Goal: Information Seeking & Learning: Check status

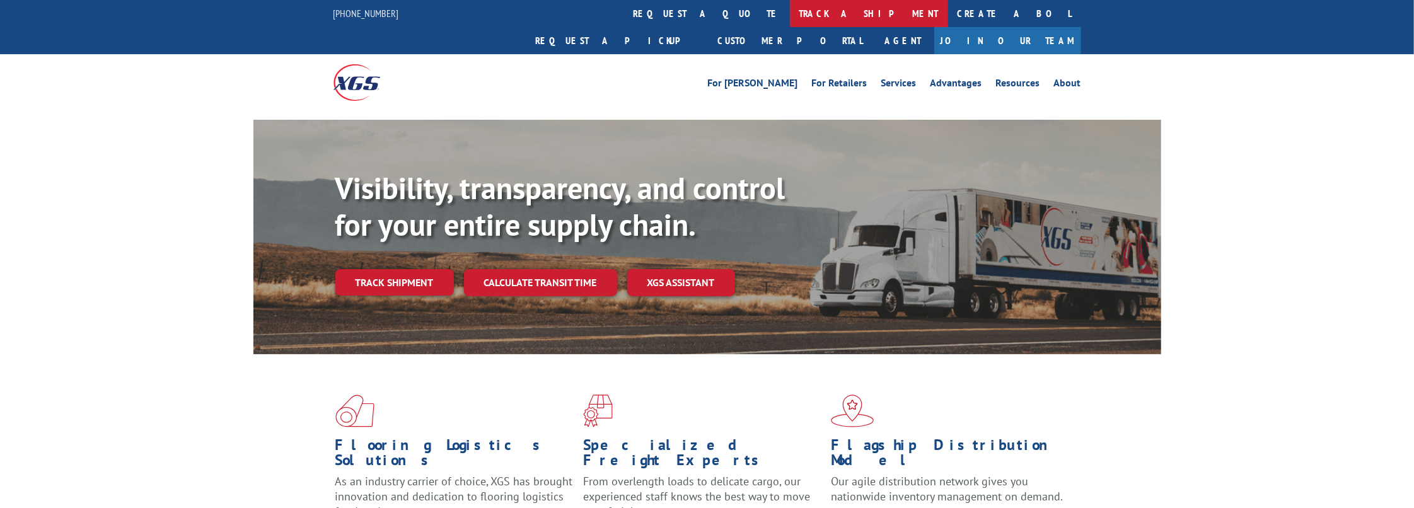
drag, startPoint x: 0, startPoint y: 0, endPoint x: 668, endPoint y: 11, distance: 668.3
click at [790, 11] on link "track a shipment" at bounding box center [869, 13] width 158 height 27
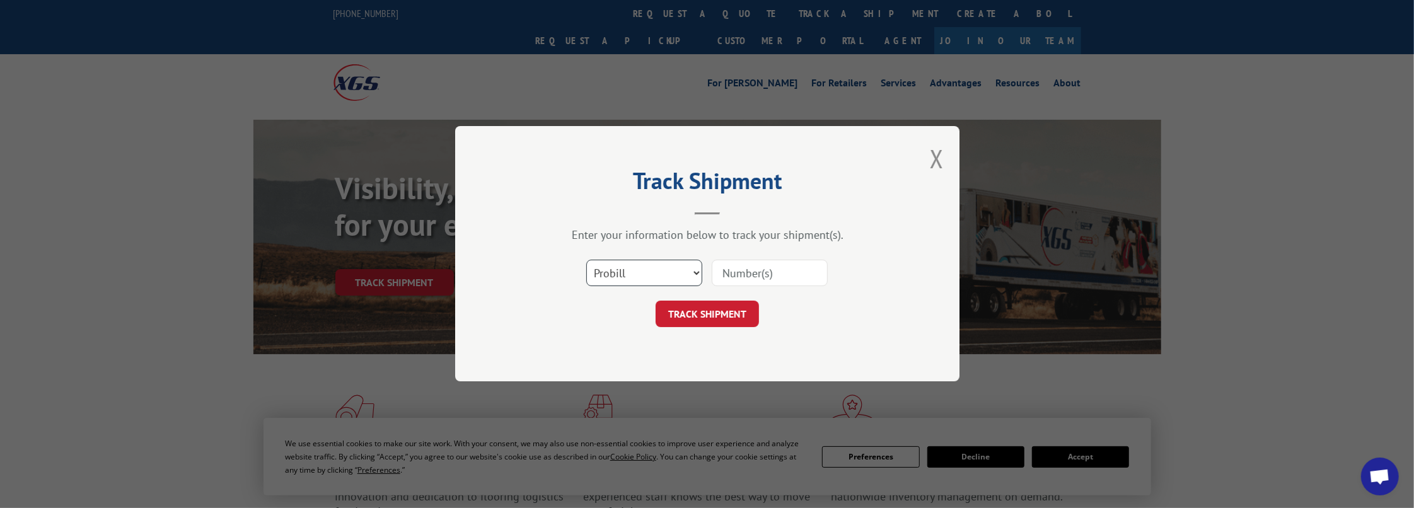
click at [652, 274] on select "Select category... Probill BOL PO" at bounding box center [644, 273] width 116 height 26
select select "bol"
click at [586, 260] on select "Select category... Probill BOL PO" at bounding box center [644, 273] width 116 height 26
click at [772, 276] on input at bounding box center [770, 273] width 116 height 26
type input "339034"
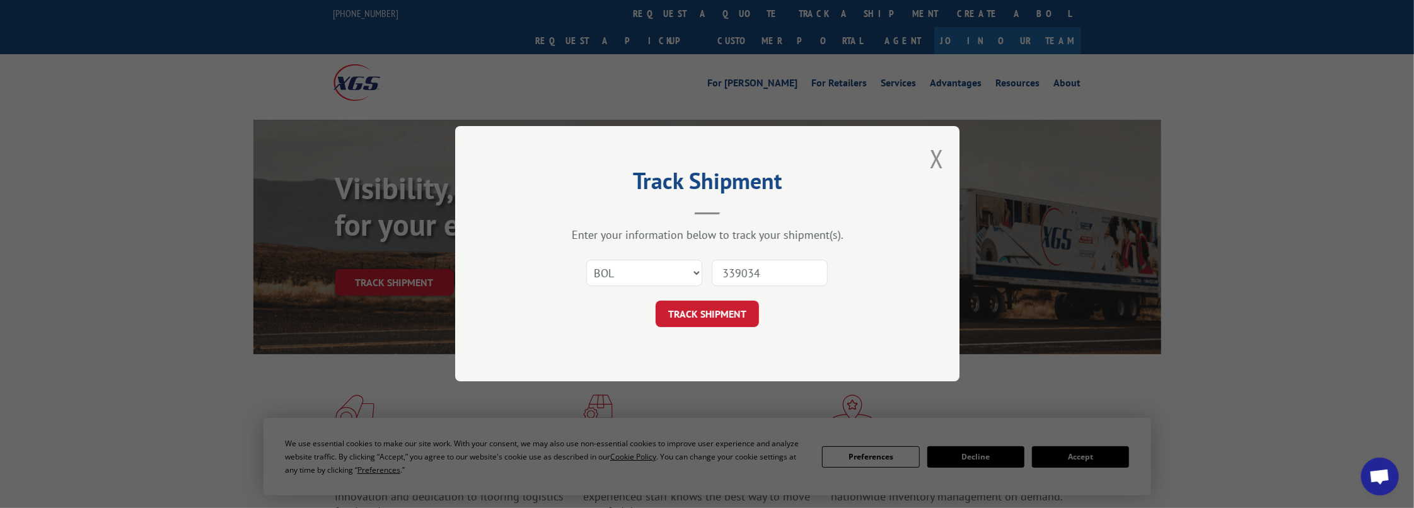
click button "TRACK SHIPMENT" at bounding box center [707, 314] width 103 height 26
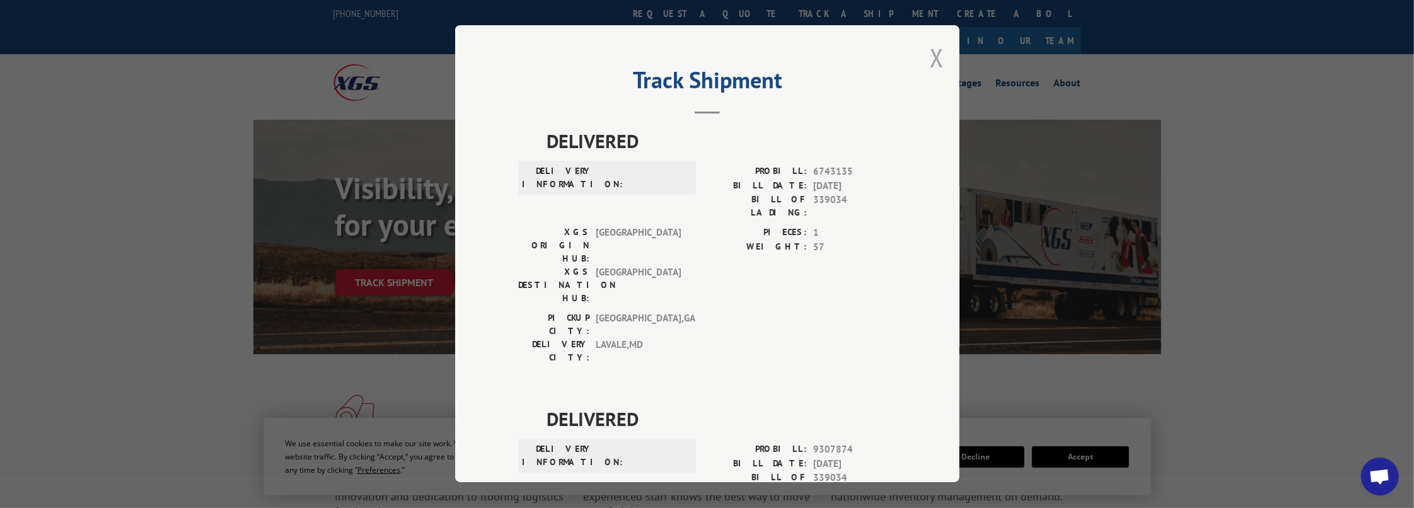
click at [937, 61] on button "Close modal" at bounding box center [937, 57] width 14 height 33
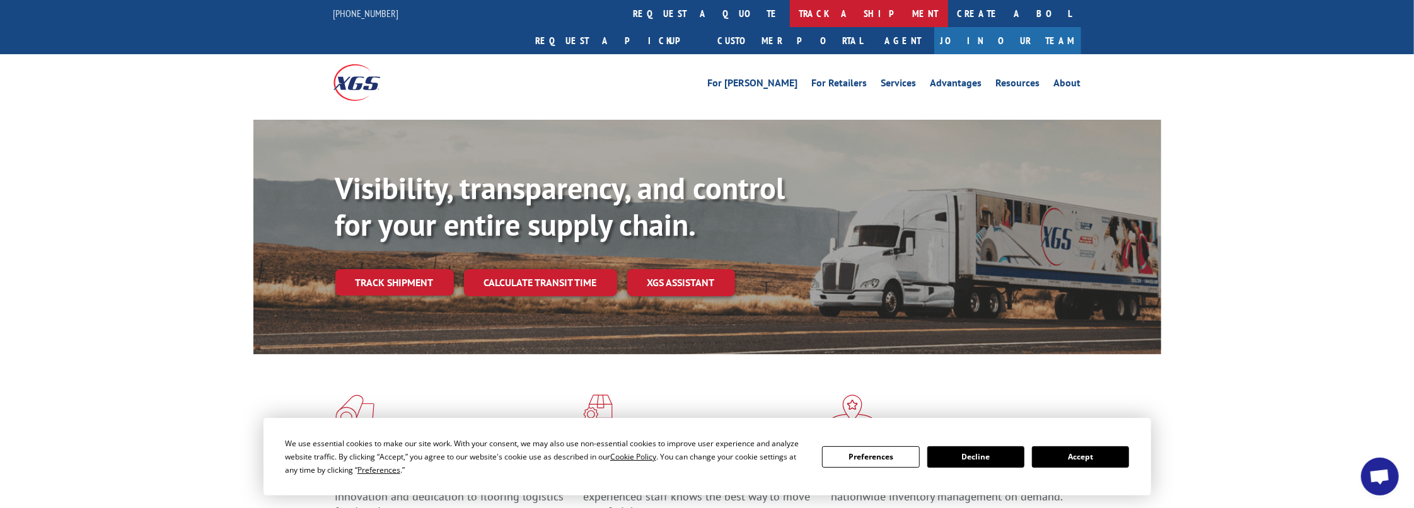
click at [790, 11] on link "track a shipment" at bounding box center [869, 13] width 158 height 27
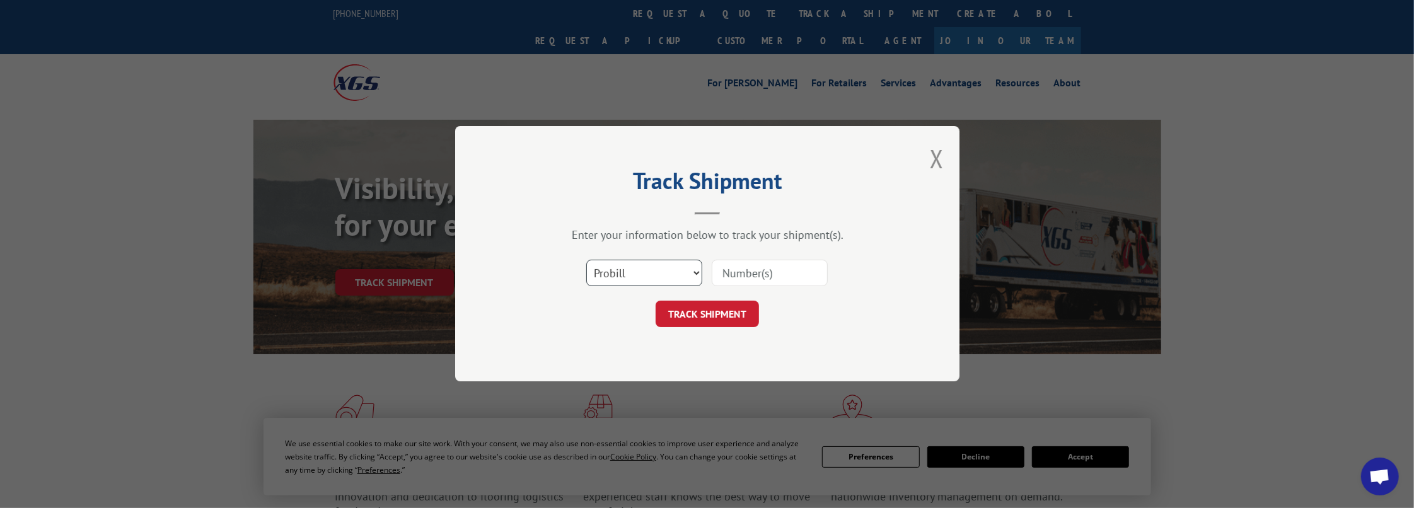
click at [636, 270] on select "Select category... Probill BOL PO" at bounding box center [644, 273] width 116 height 26
click at [586, 260] on select "Select category... Probill BOL PO" at bounding box center [644, 273] width 116 height 26
click at [765, 265] on input at bounding box center [770, 273] width 116 height 26
type input "339034"
click button "TRACK SHIPMENT" at bounding box center [707, 314] width 103 height 26
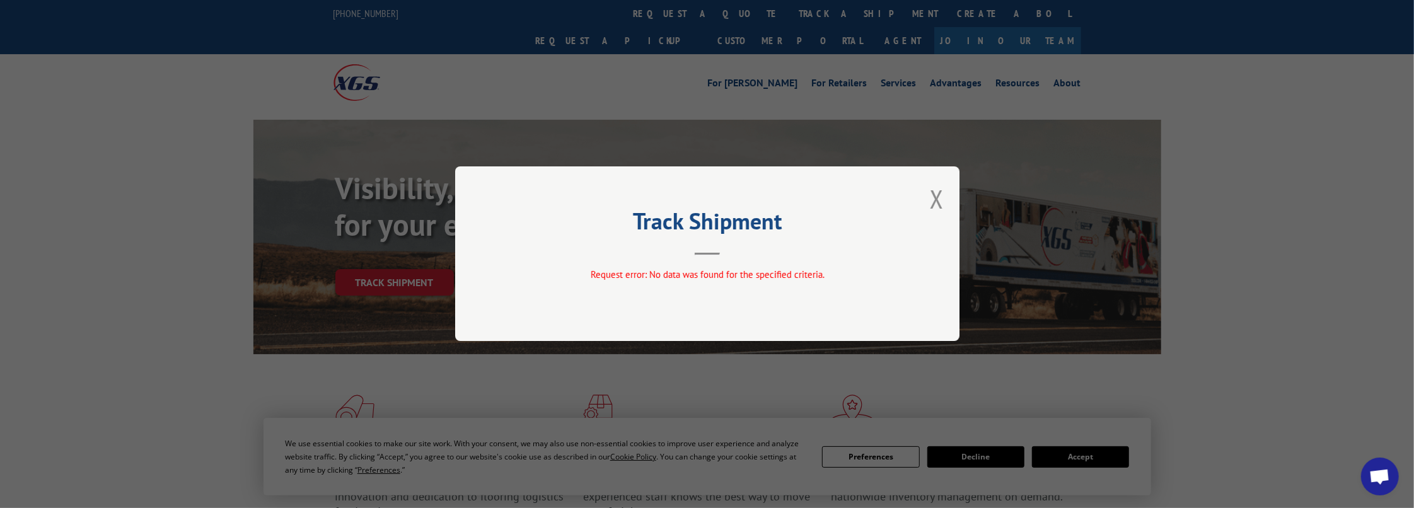
click at [686, 13] on div "Track Shipment Request error: No data was found for the specified criteria." at bounding box center [707, 254] width 1414 height 508
click at [939, 207] on button "Close modal" at bounding box center [937, 198] width 14 height 33
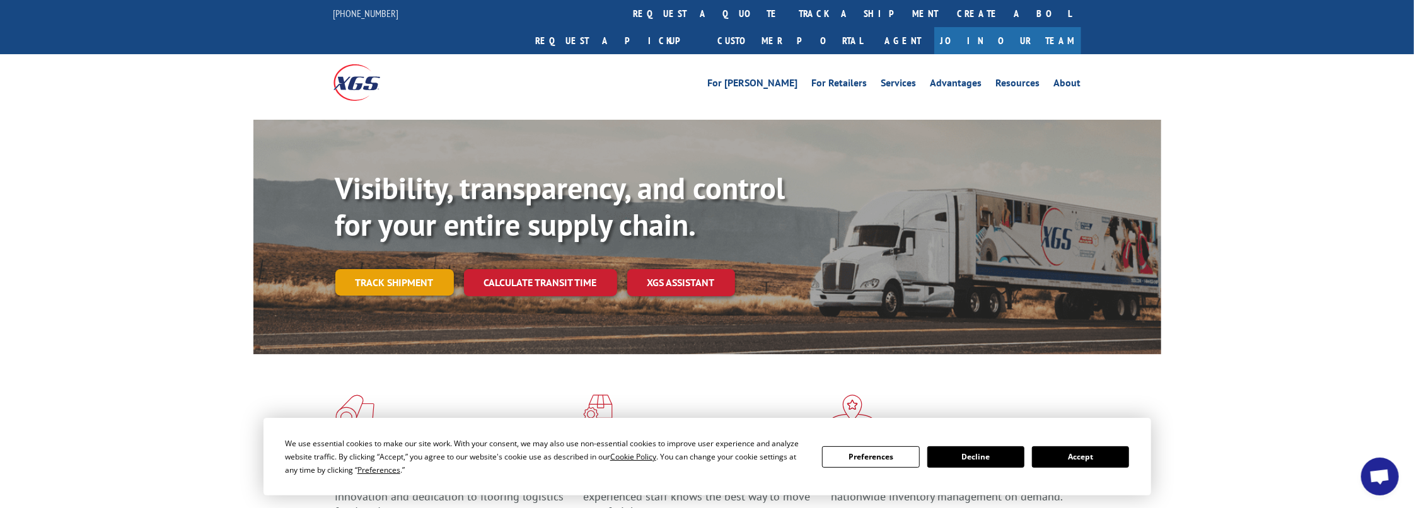
click at [395, 269] on link "Track shipment" at bounding box center [394, 282] width 119 height 26
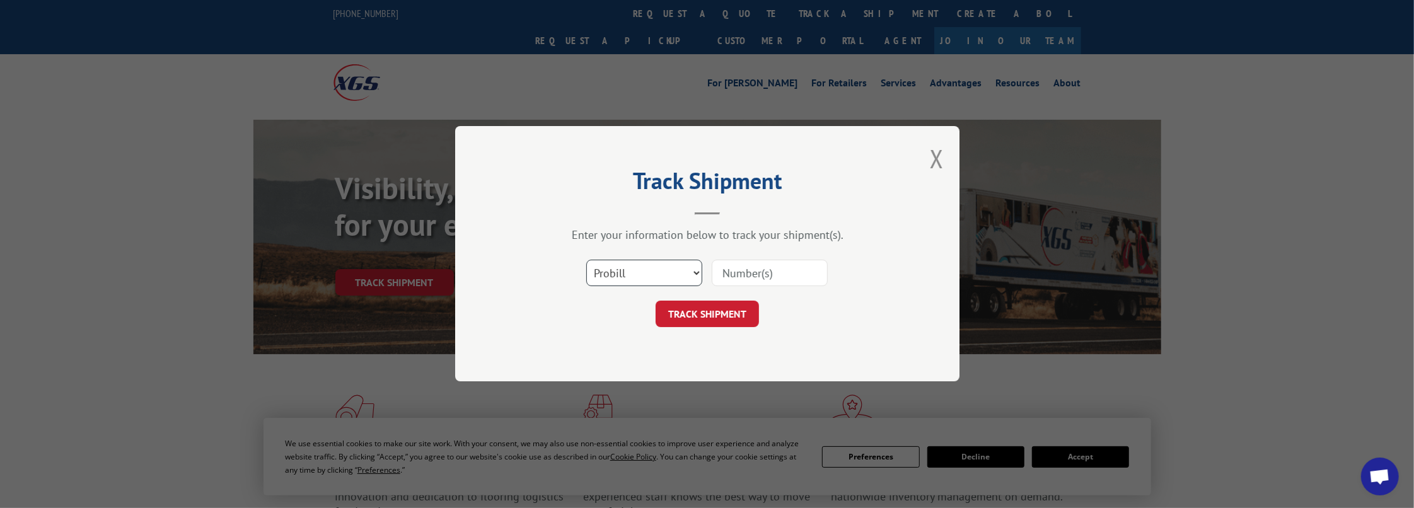
click at [658, 279] on select "Select category... Probill BOL PO" at bounding box center [644, 273] width 116 height 26
select select "bol"
click at [586, 260] on select "Select category... Probill BOL PO" at bounding box center [644, 273] width 116 height 26
click at [763, 274] on input at bounding box center [770, 273] width 116 height 26
type input "339034"
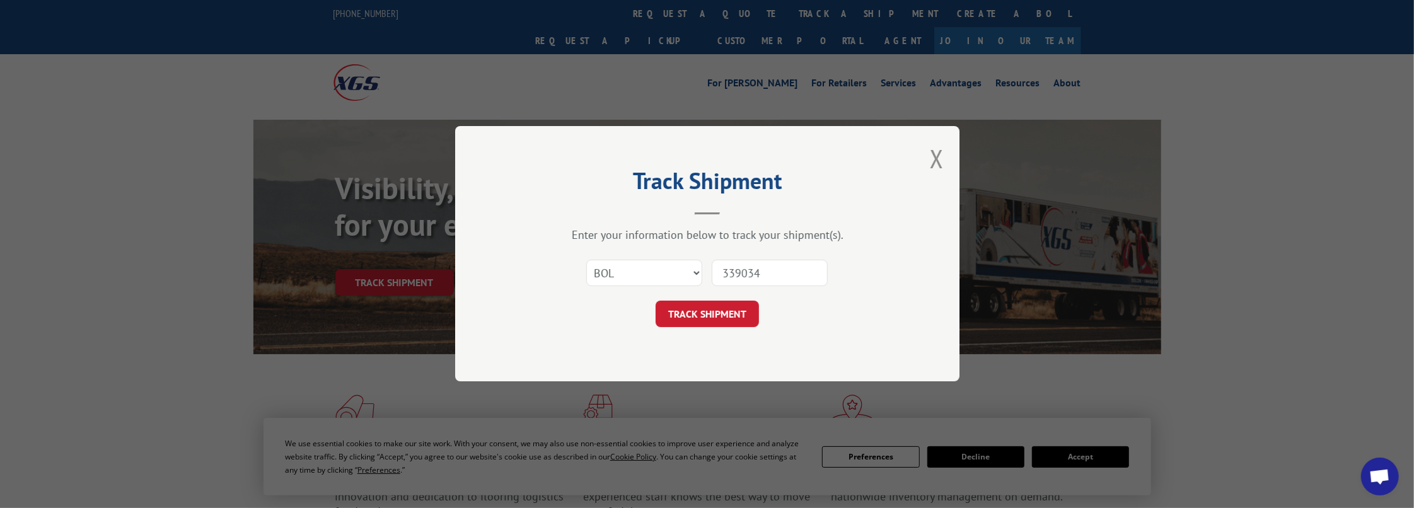
click button "TRACK SHIPMENT" at bounding box center [707, 314] width 103 height 26
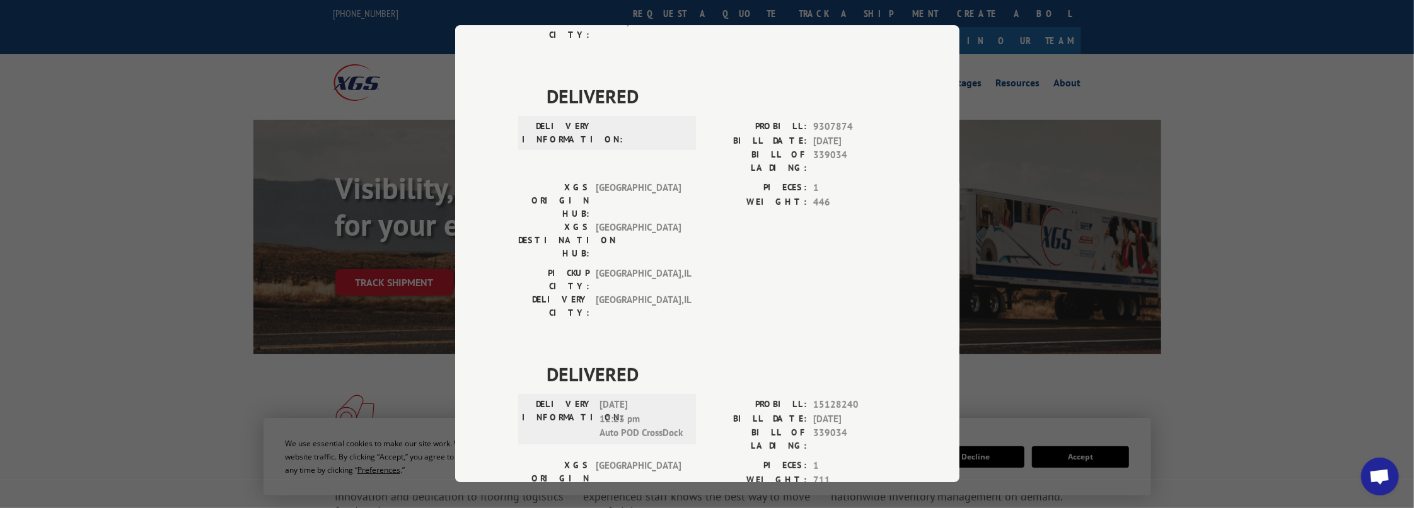
scroll to position [298, 0]
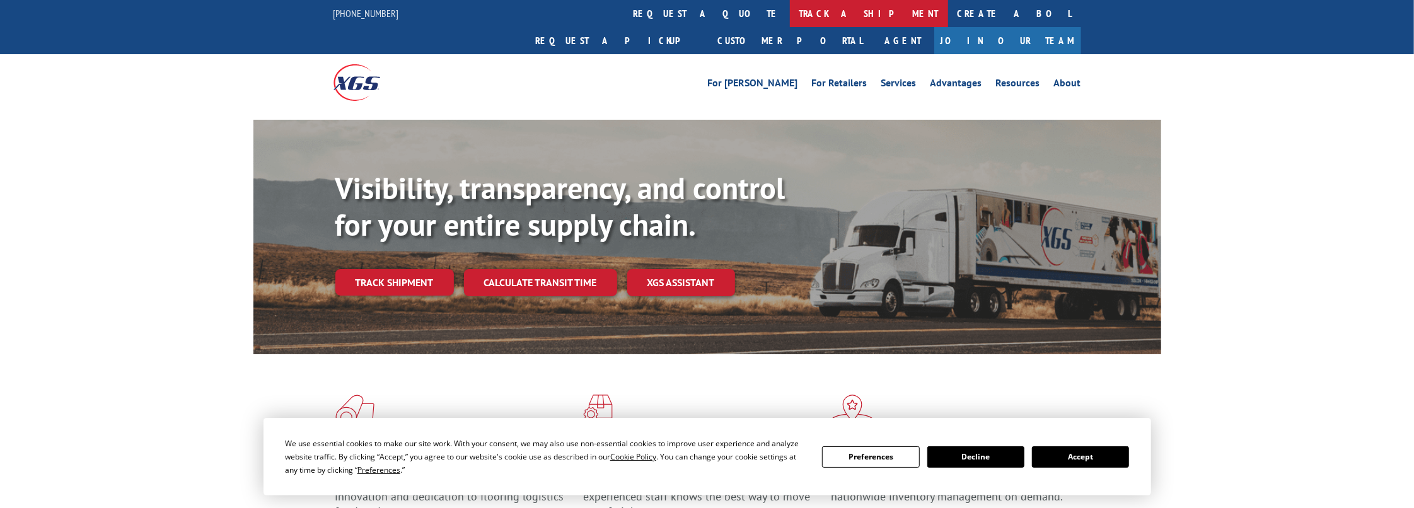
click at [790, 11] on link "track a shipment" at bounding box center [869, 13] width 158 height 27
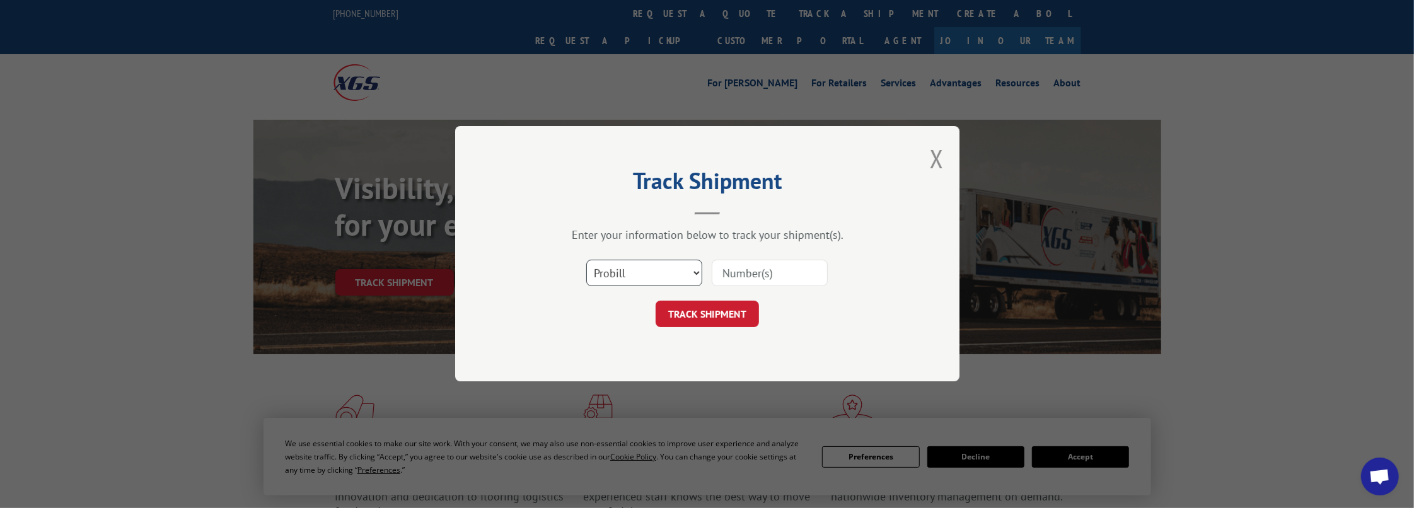
click at [678, 274] on select "Select category... Probill BOL PO" at bounding box center [644, 273] width 116 height 26
select select "po"
click at [586, 260] on select "Select category... Probill BOL PO" at bounding box center [644, 273] width 116 height 26
click at [755, 269] on input at bounding box center [770, 273] width 116 height 26
type input "CG523688"
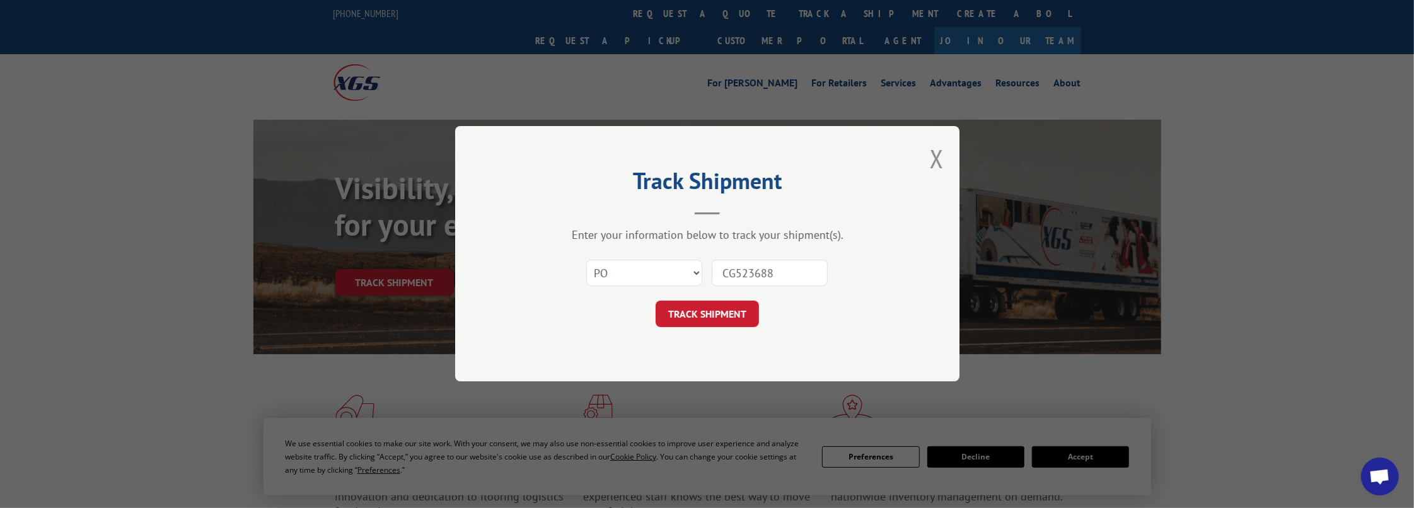
click button "TRACK SHIPMENT" at bounding box center [707, 314] width 103 height 26
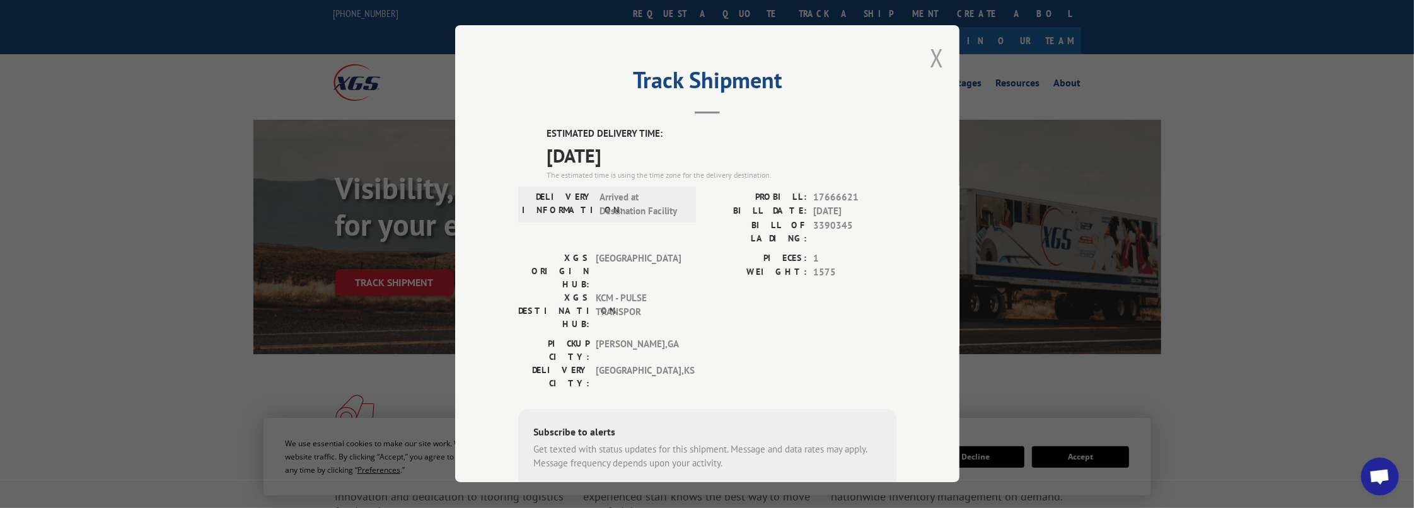
click at [931, 50] on button "Close modal" at bounding box center [937, 57] width 14 height 33
